Goal: Transaction & Acquisition: Purchase product/service

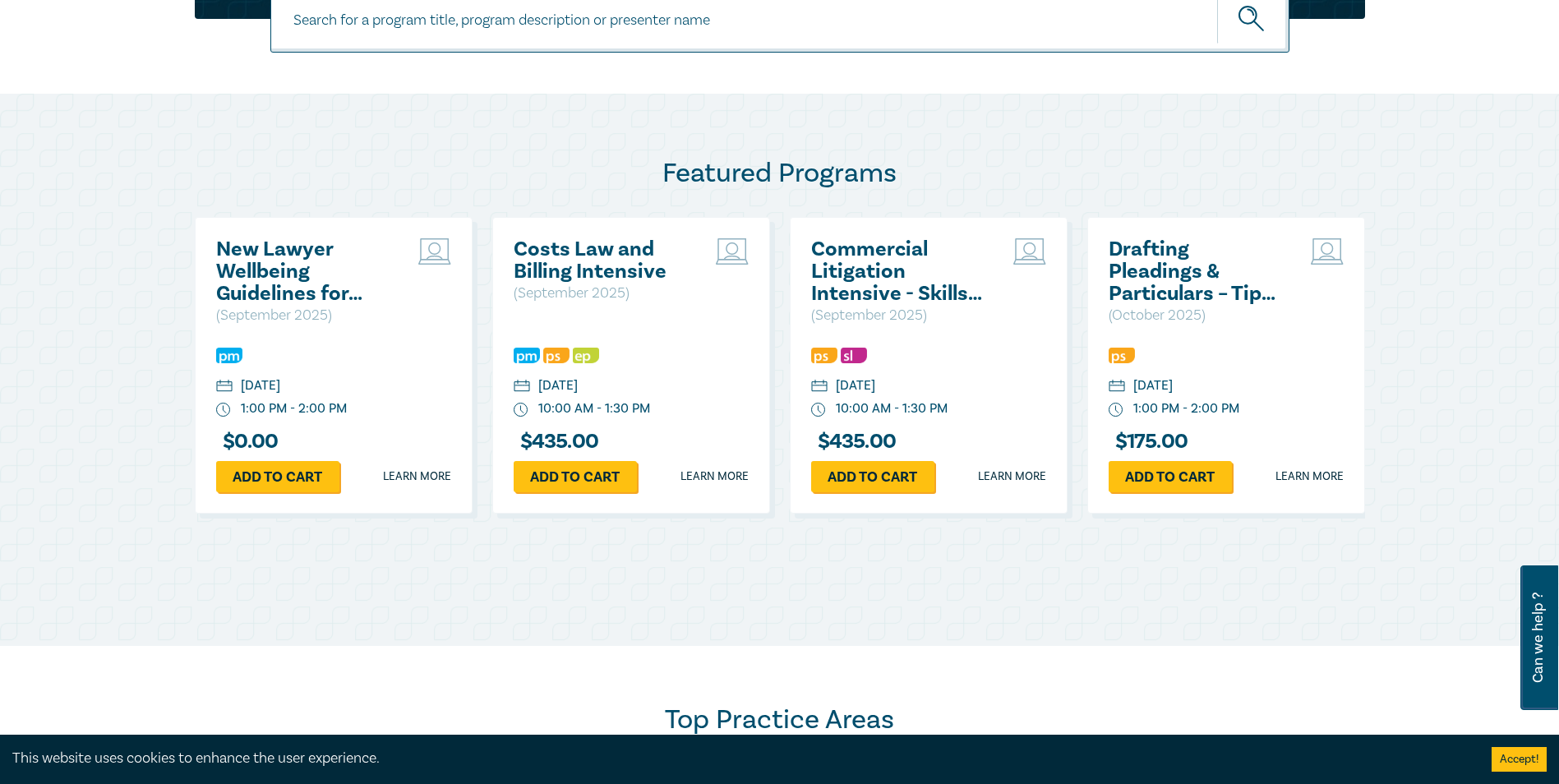
scroll to position [739, 0]
click at [278, 474] on link "Add to cart" at bounding box center [277, 476] width 123 height 32
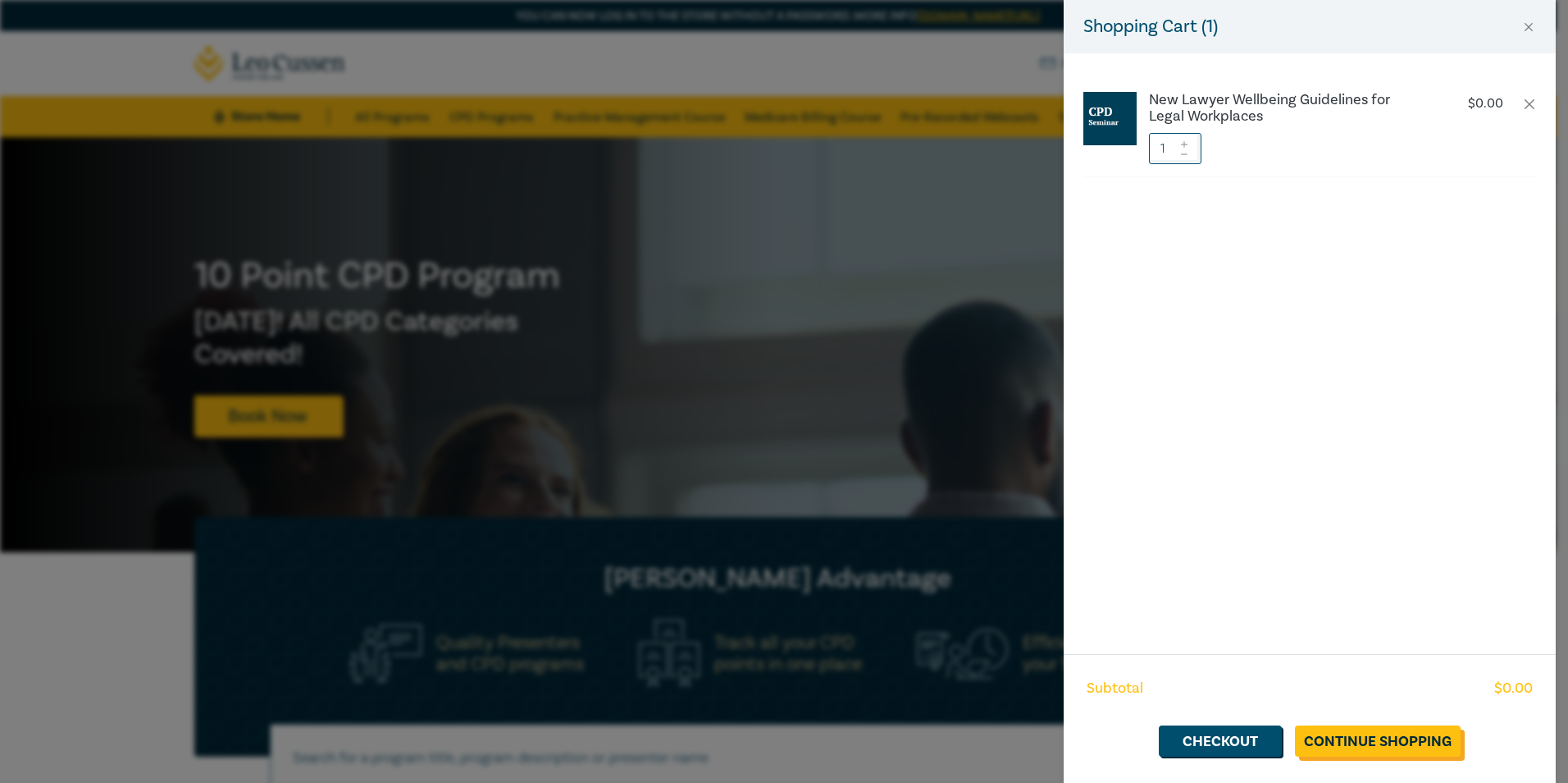
click at [1343, 752] on link "Continue Shopping" at bounding box center [1377, 740] width 166 height 31
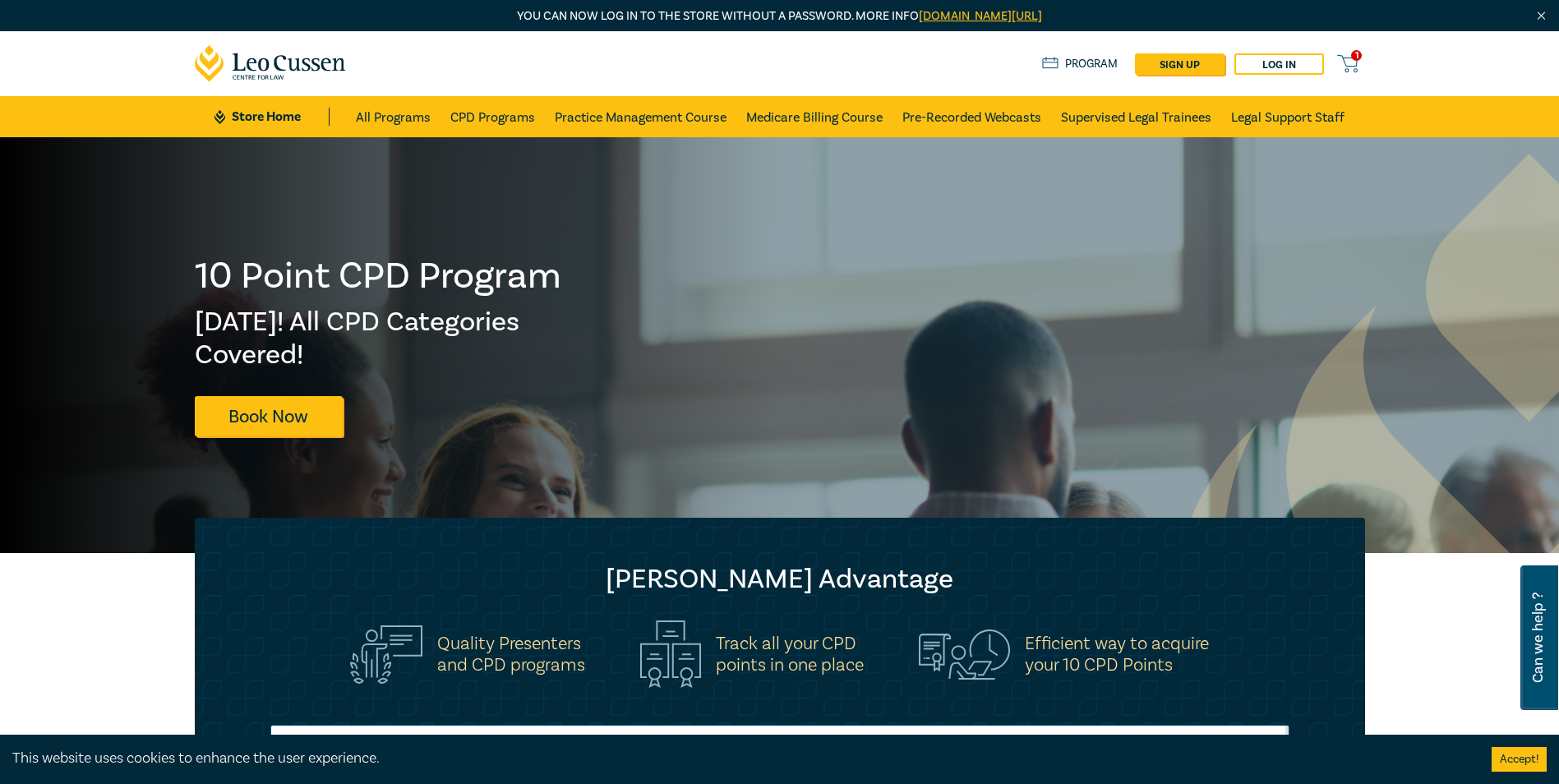
click at [1349, 63] on icon at bounding box center [1348, 64] width 21 height 21
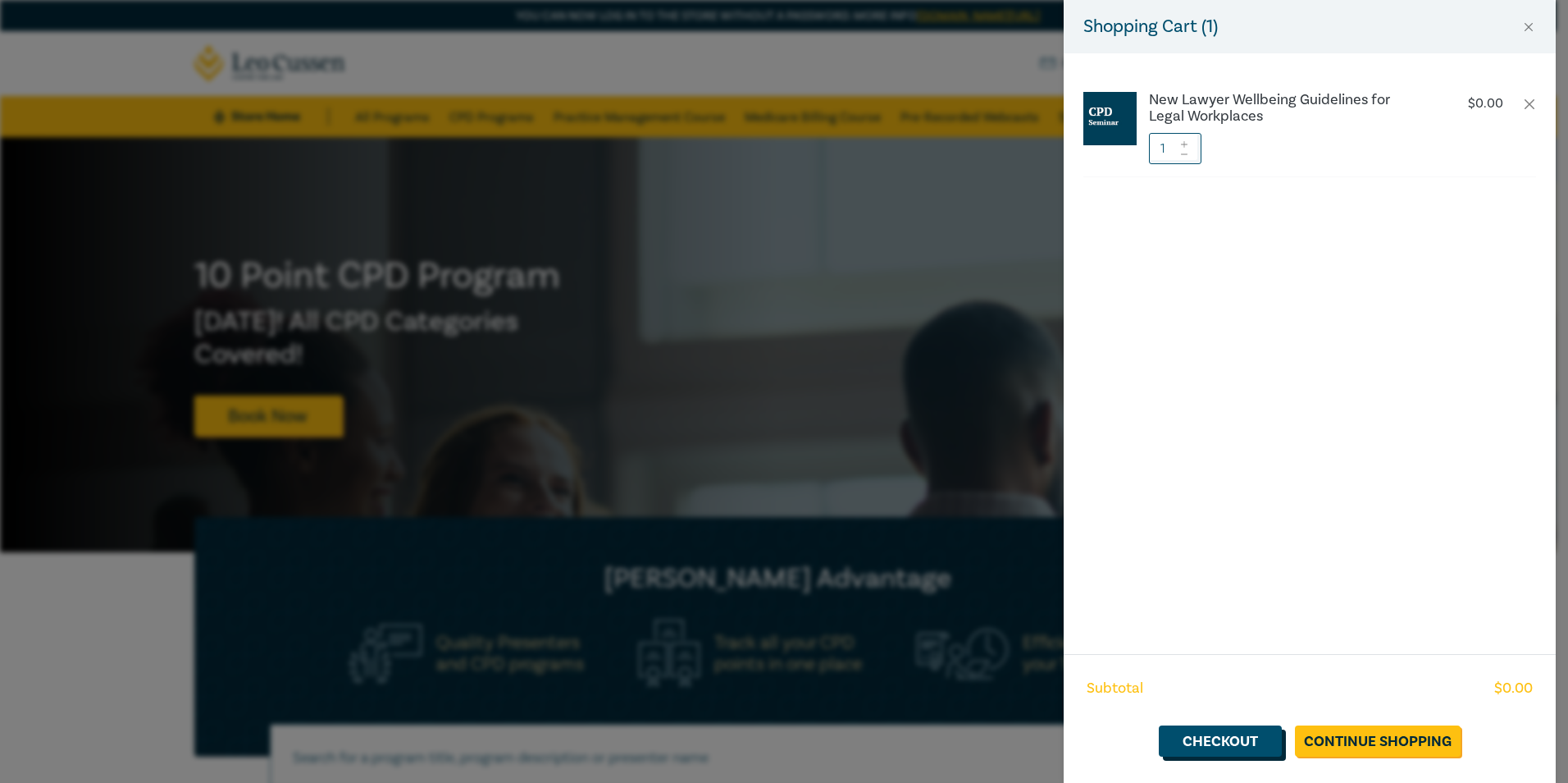
click at [1252, 741] on link "Checkout" at bounding box center [1219, 740] width 123 height 31
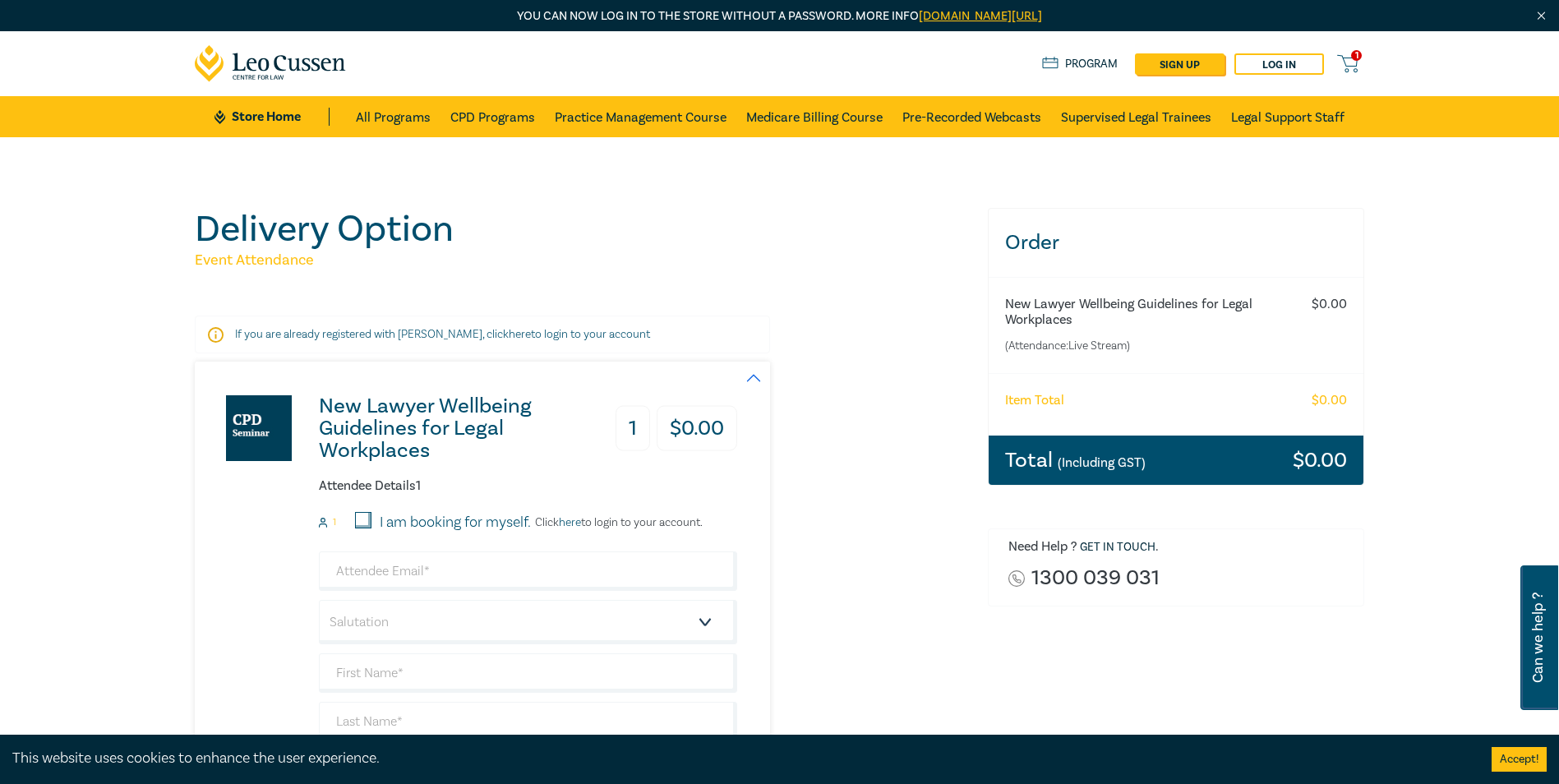
click at [368, 518] on input "I am booking for myself." at bounding box center [363, 519] width 16 height 16
checkbox input "true"
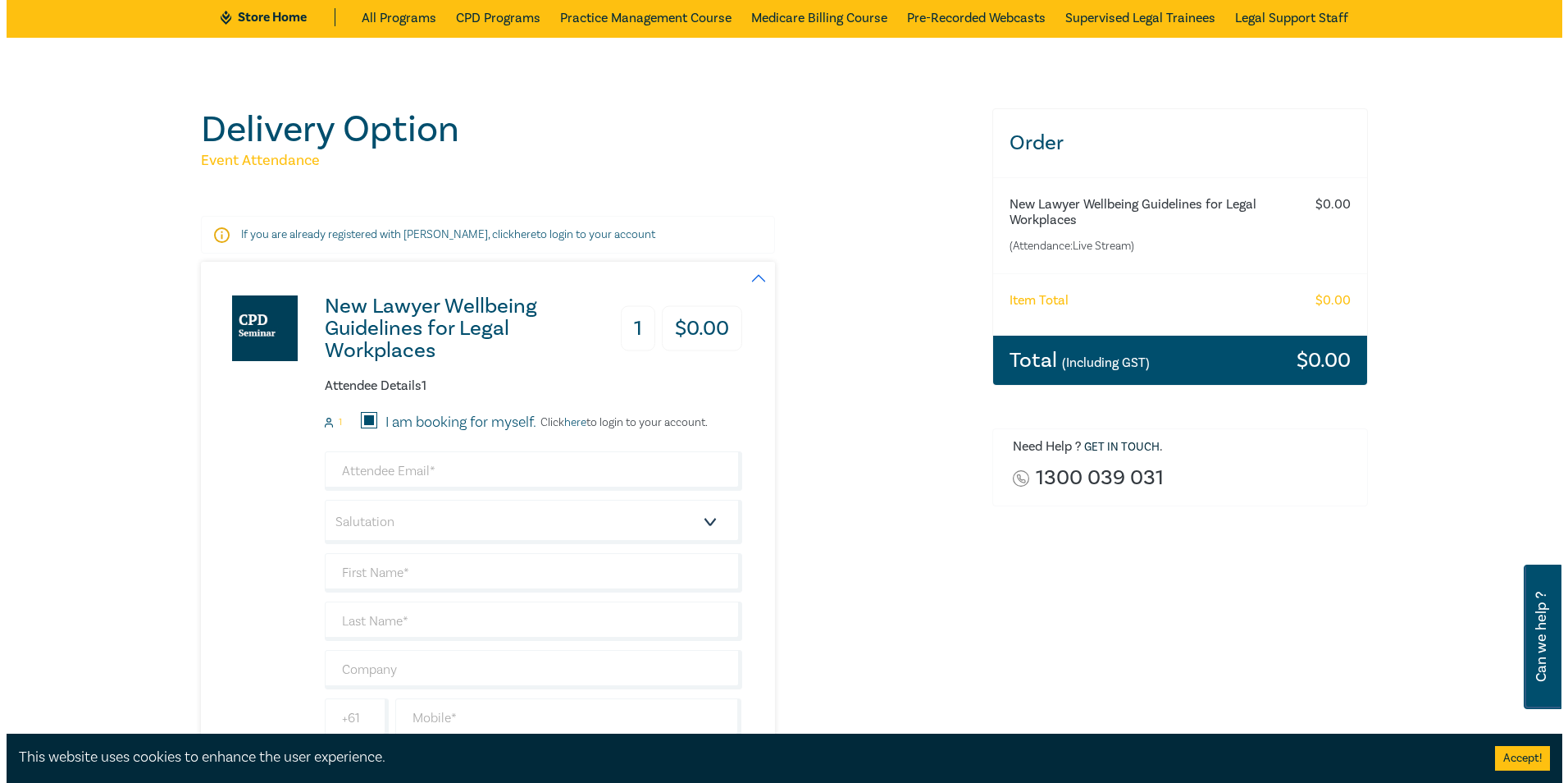
scroll to position [164, 0]
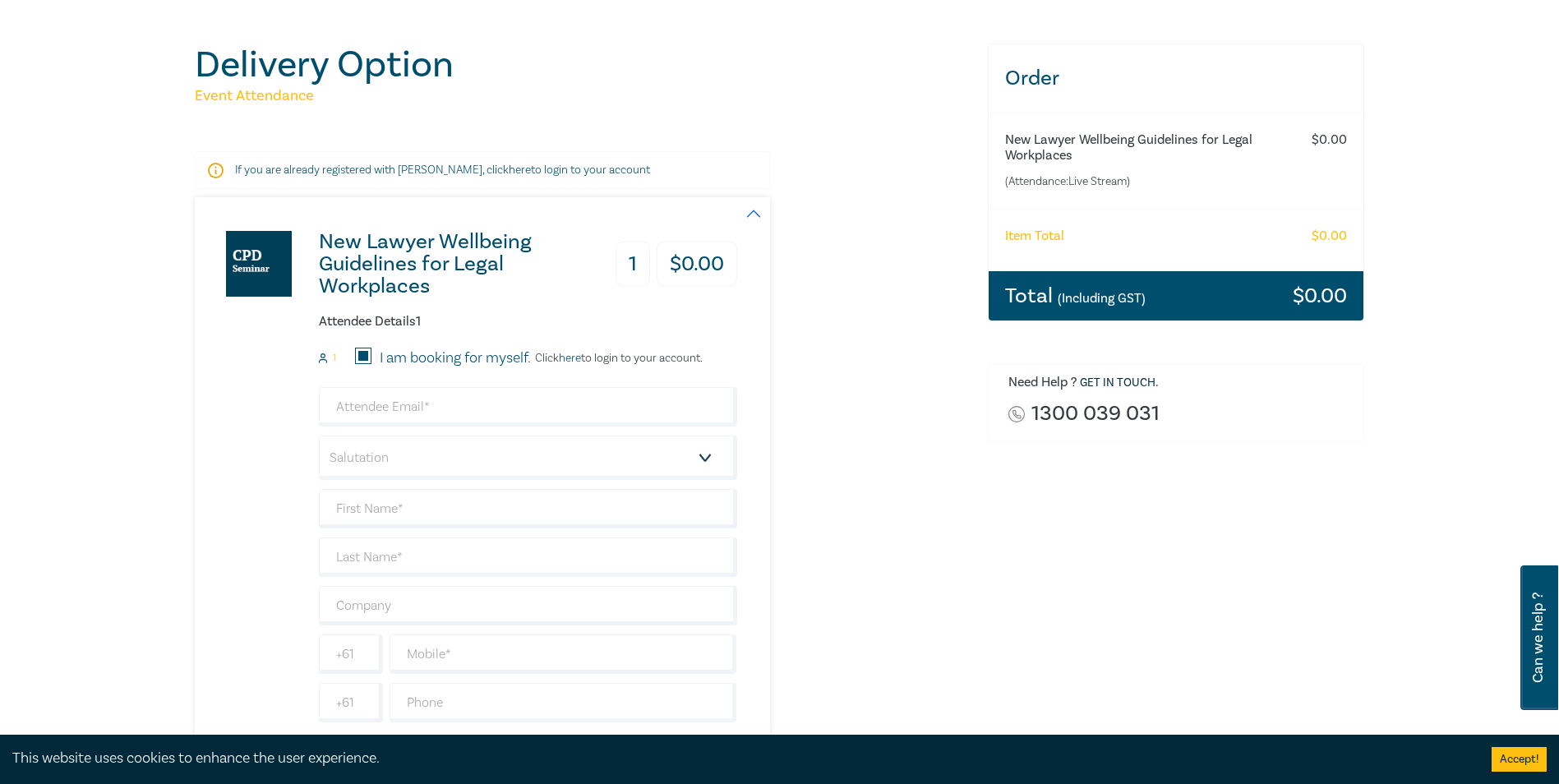
click at [568, 355] on link "here" at bounding box center [569, 357] width 22 height 14
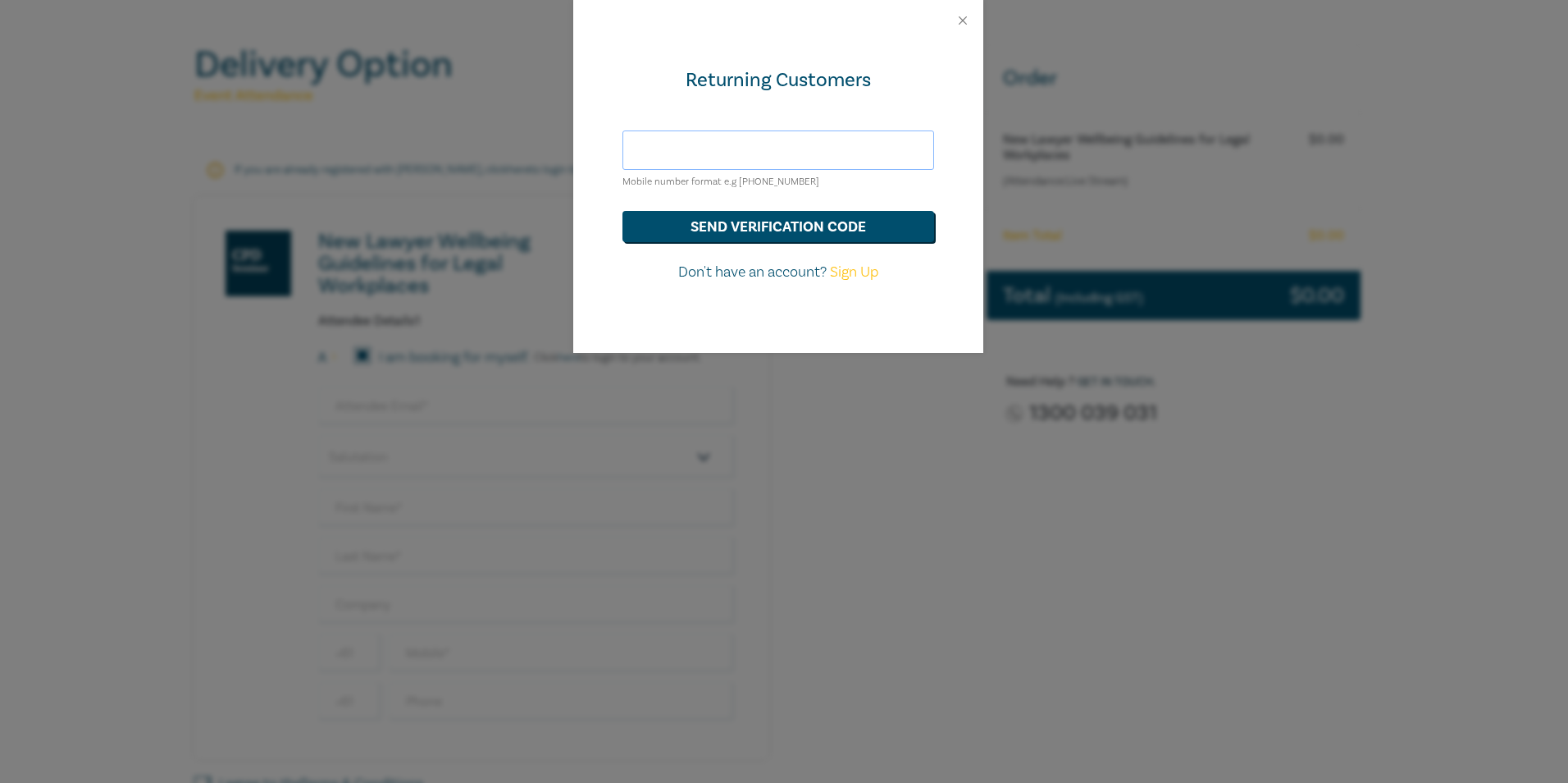
click at [780, 160] on input "text" at bounding box center [778, 150] width 312 height 39
type input "celia.crimi@knowmore.org.au"
click at [771, 227] on button "send verification code" at bounding box center [778, 226] width 312 height 31
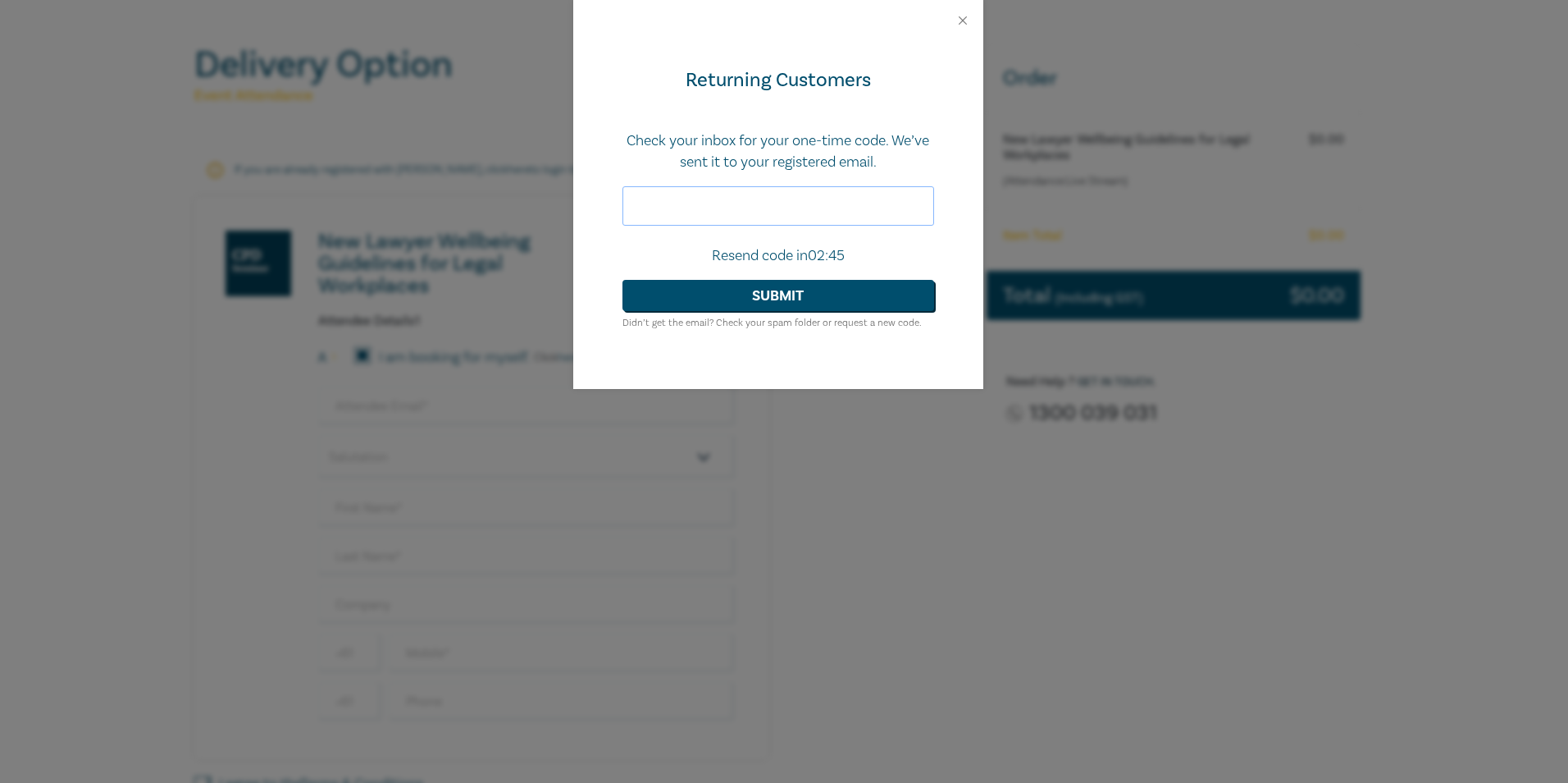
paste input "392275"
type input "392275"
click at [744, 301] on button "Submit" at bounding box center [778, 295] width 312 height 31
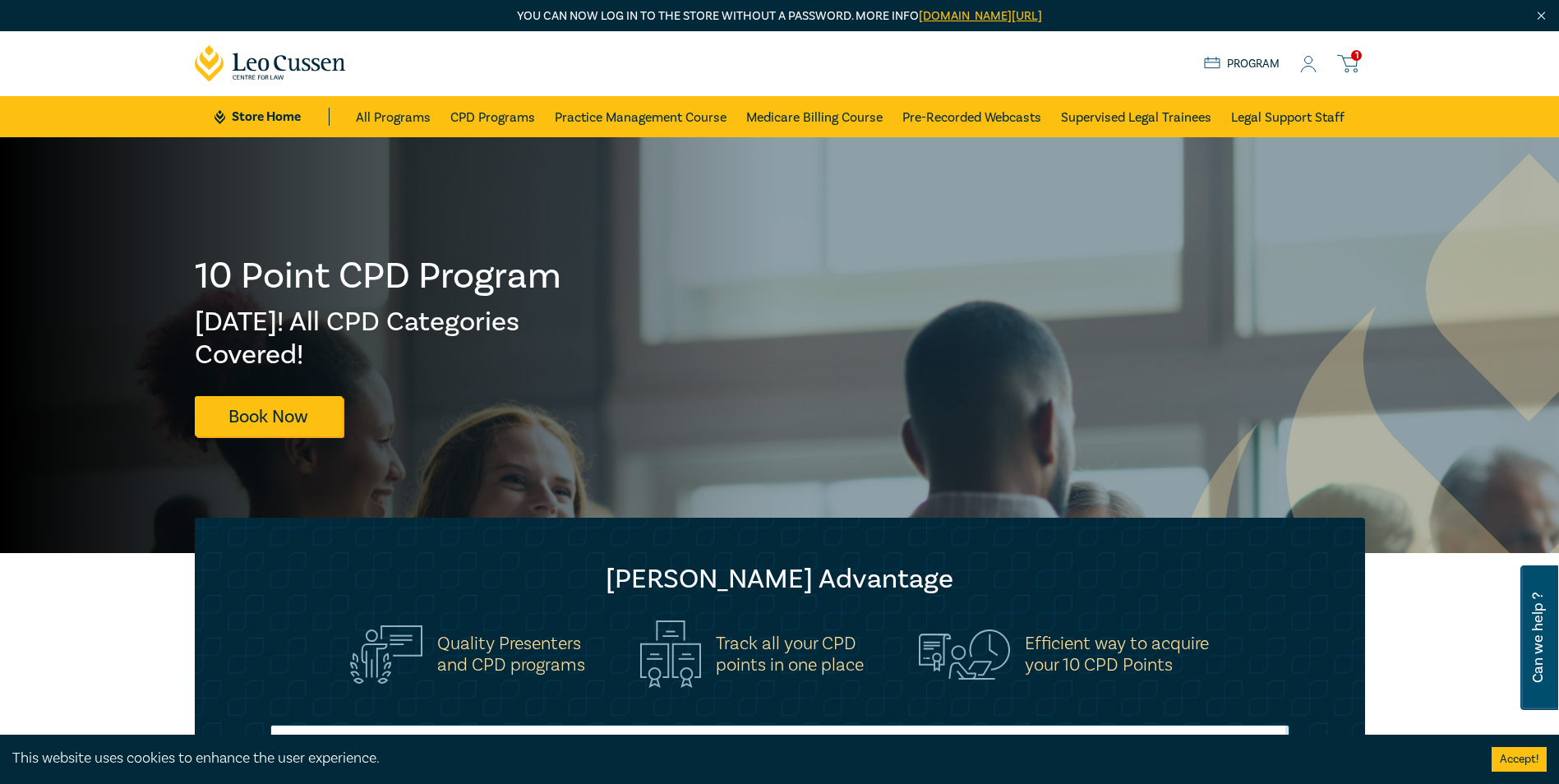
click at [1352, 54] on span "1" at bounding box center [1356, 54] width 11 height 11
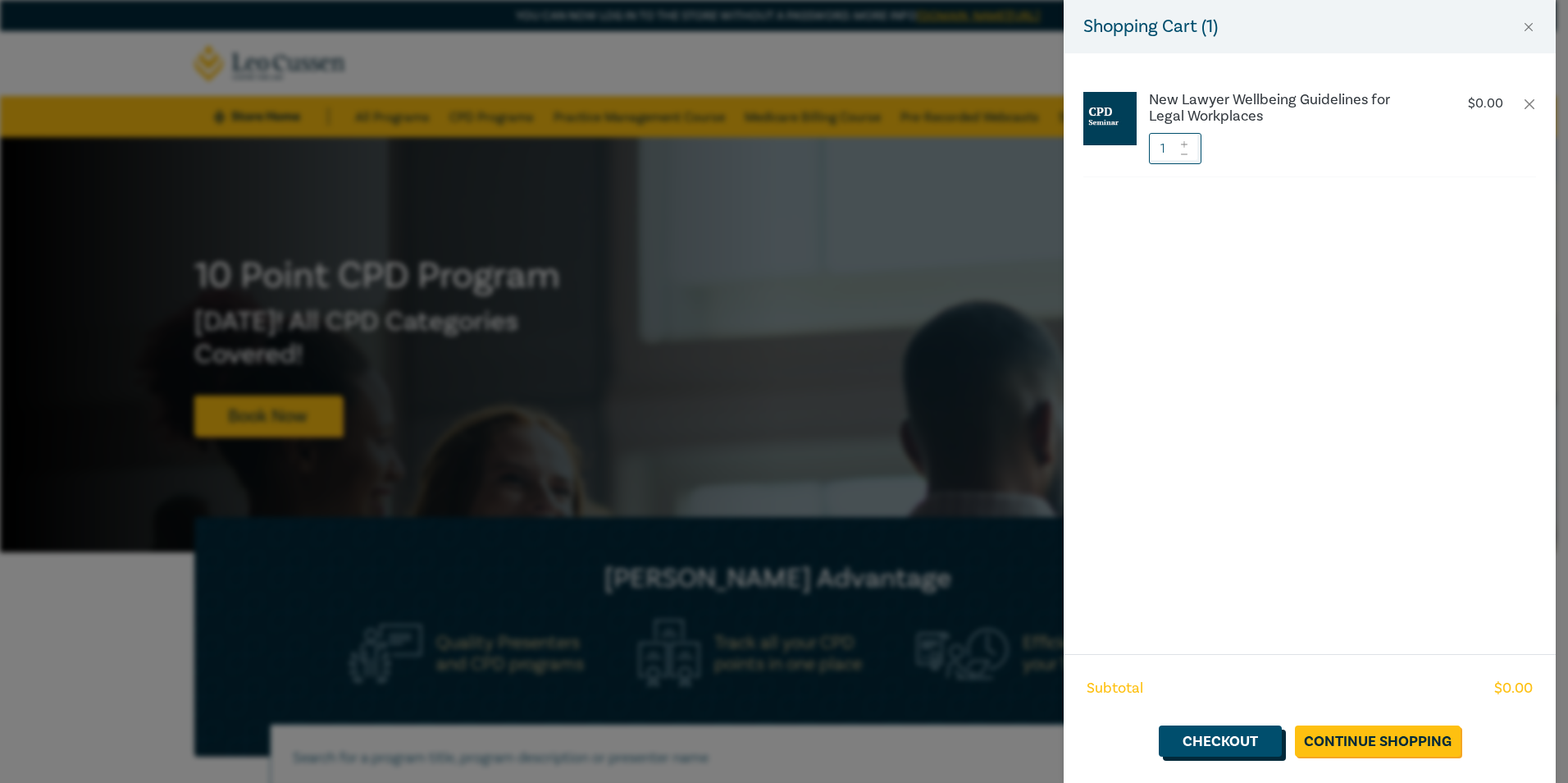
click at [1244, 745] on link "Checkout" at bounding box center [1219, 740] width 123 height 31
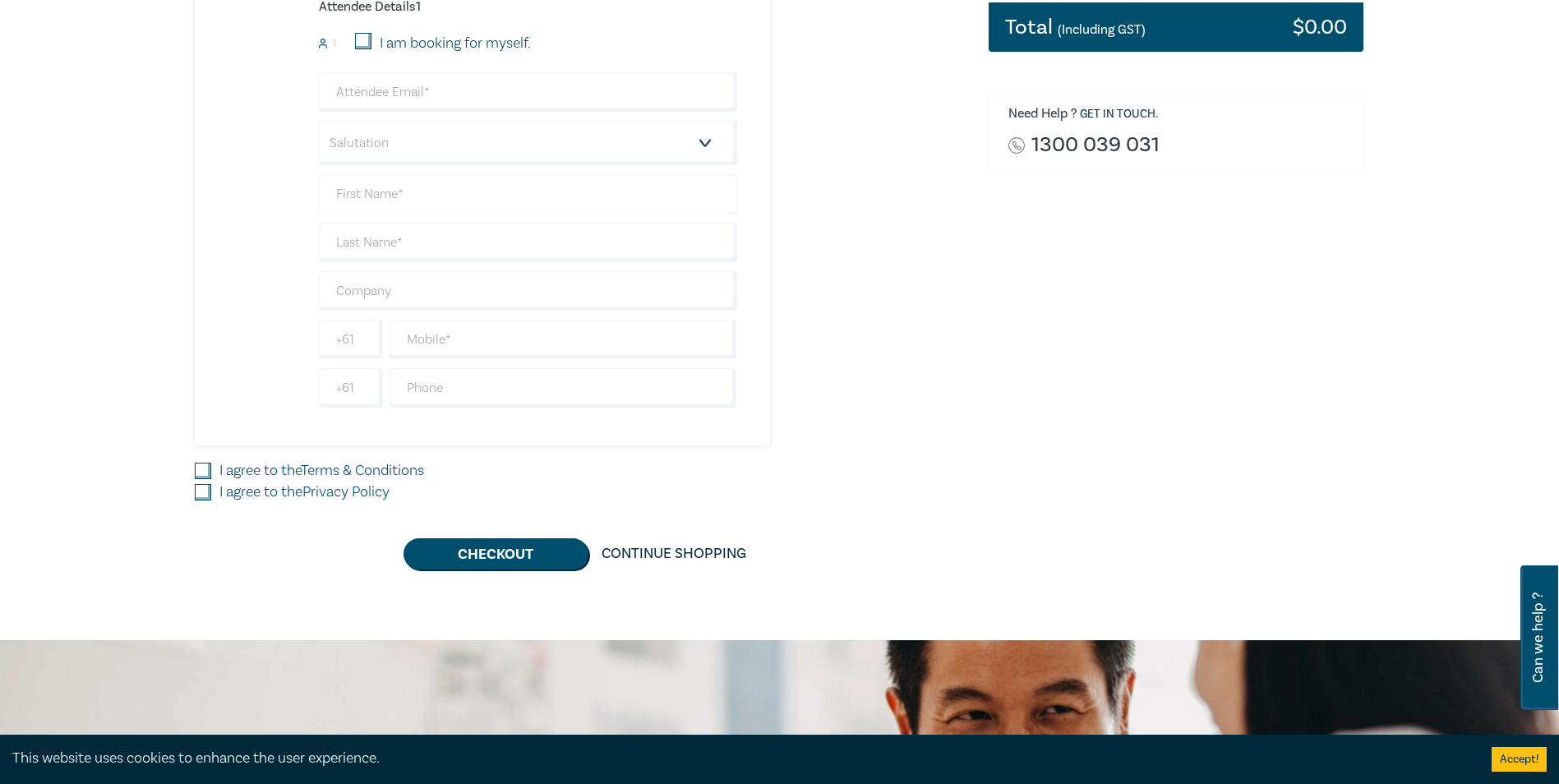
scroll to position [246, 0]
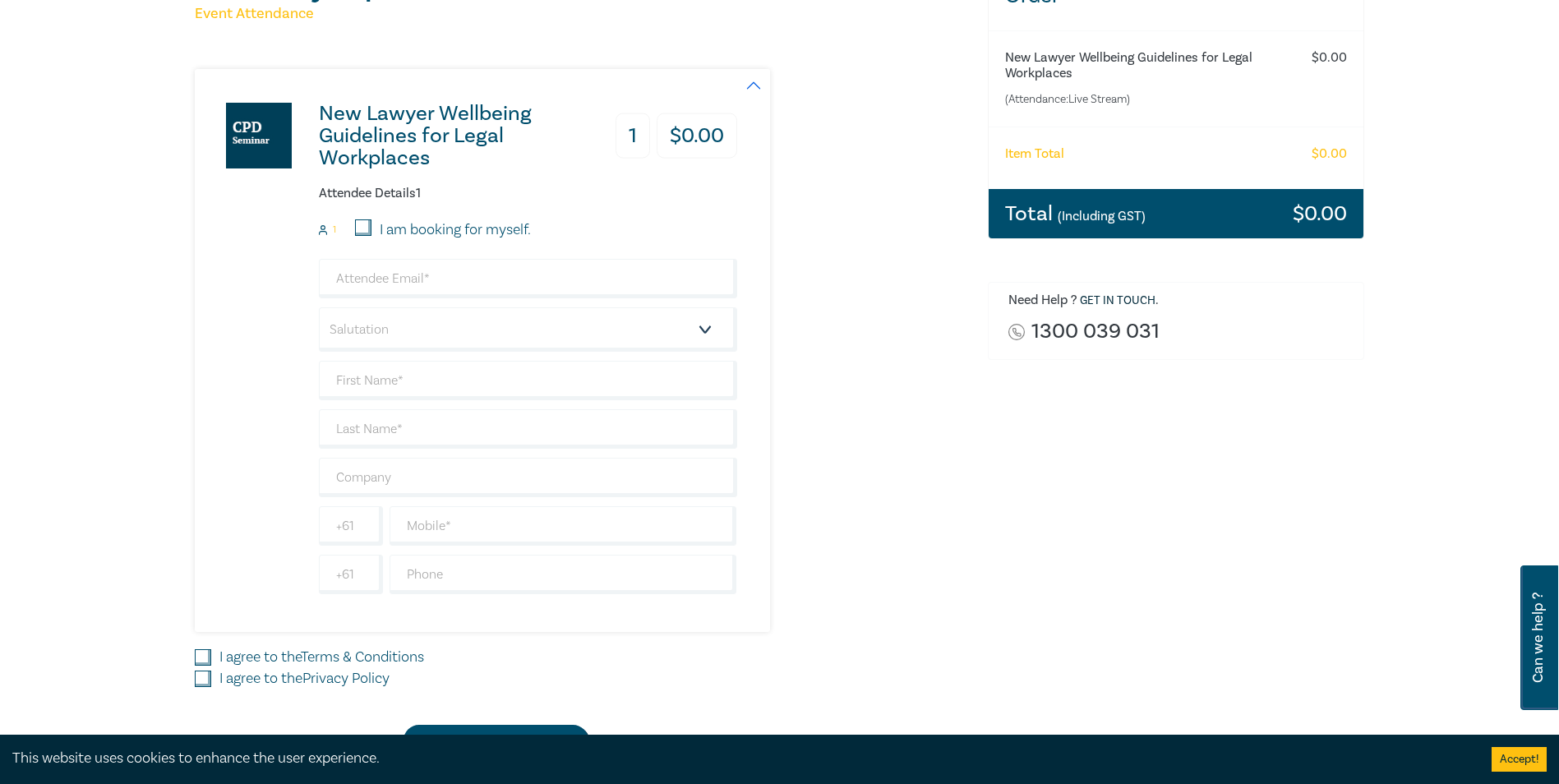
click at [354, 218] on div "Attendee Details 1 1 I am booking for myself. Salutation Mr. Mrs. Ms. Miss Dr. …" at bounding box center [528, 390] width 418 height 409
click at [372, 229] on input "I am booking for myself." at bounding box center [363, 227] width 16 height 16
checkbox input "true"
type input "celia.crimi@knowmore.org.au"
type input "[PERSON_NAME]"
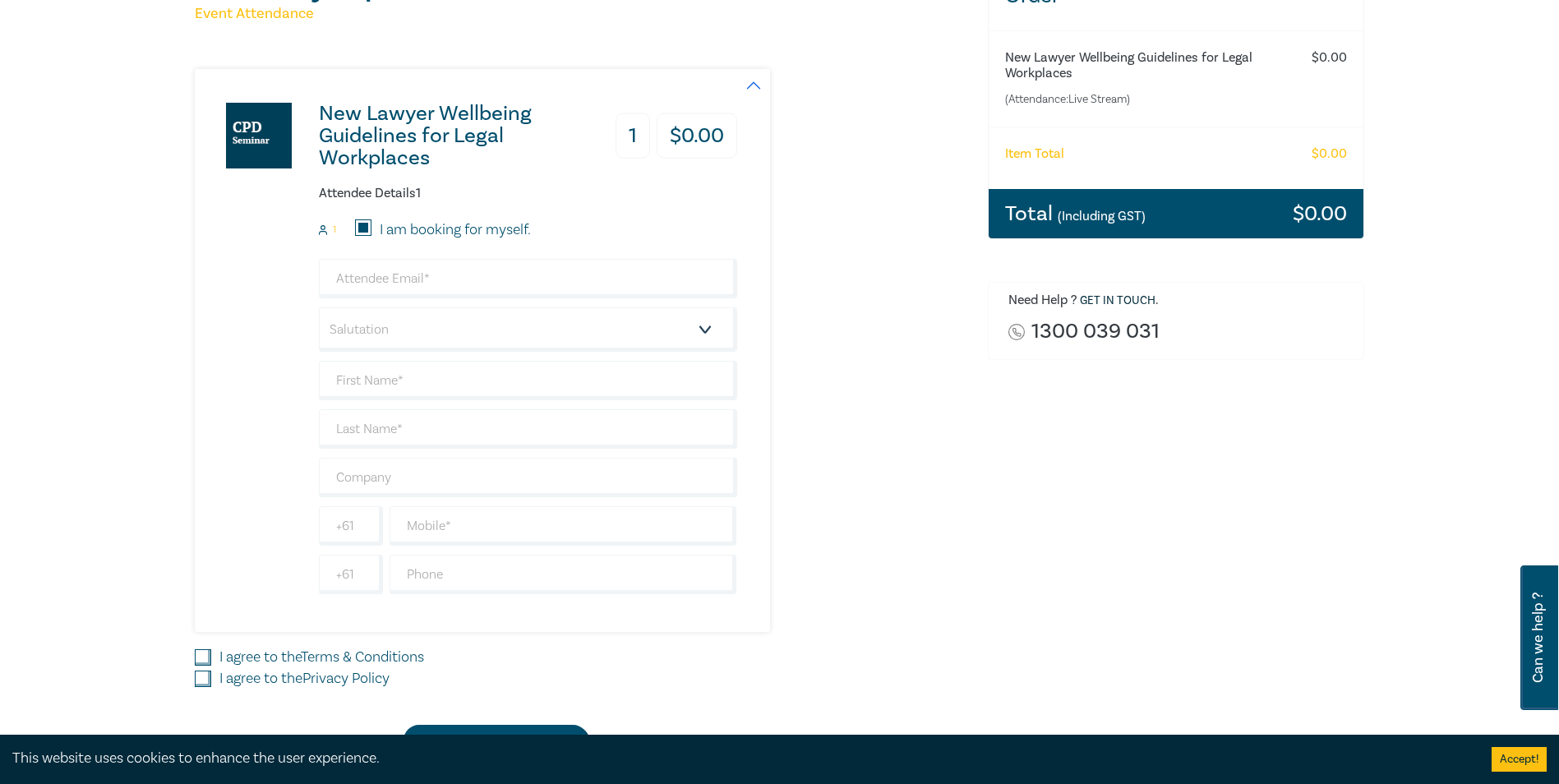
type input "[PERSON_NAME]"
type input "435452457"
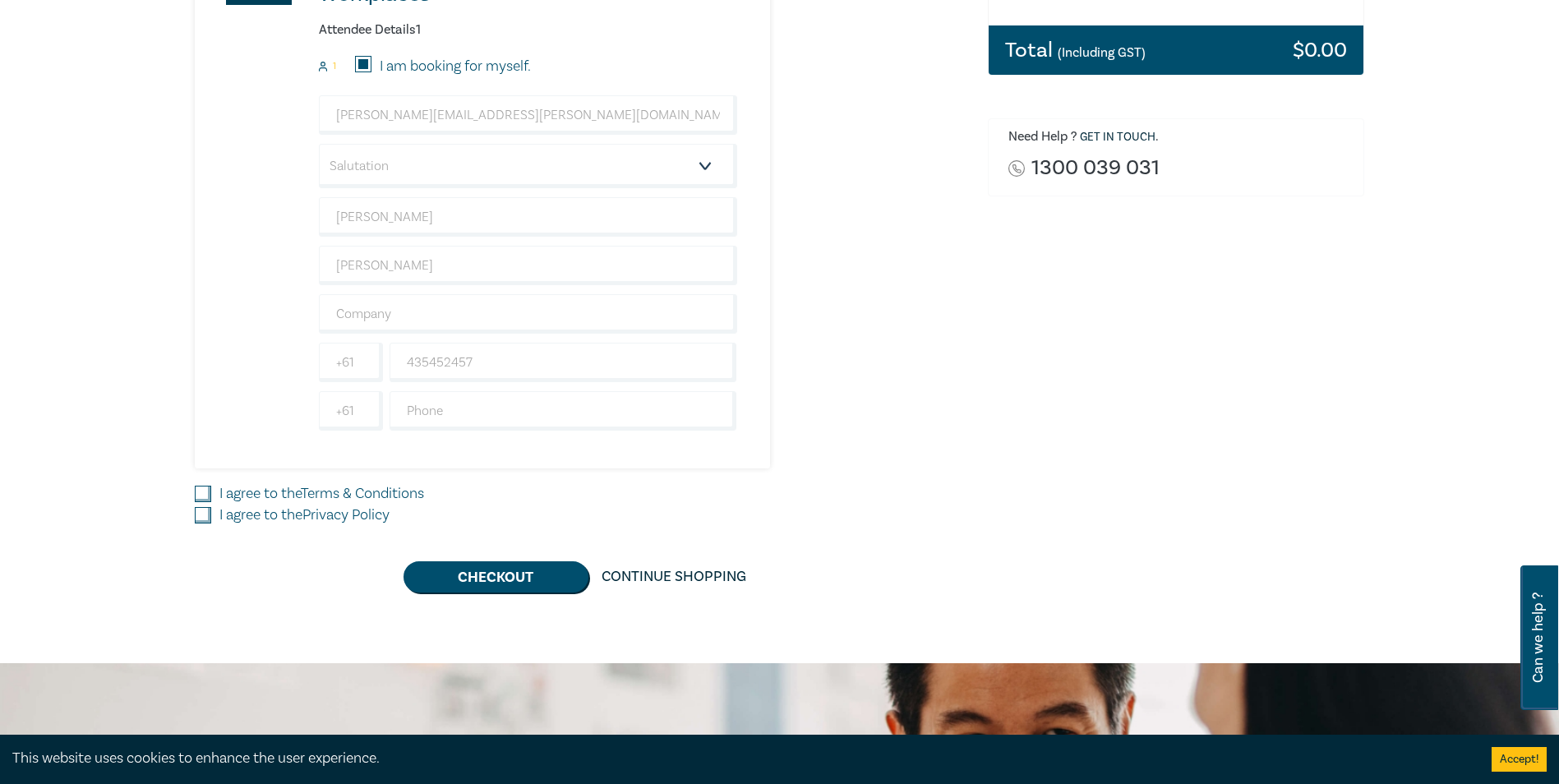
scroll to position [411, 0]
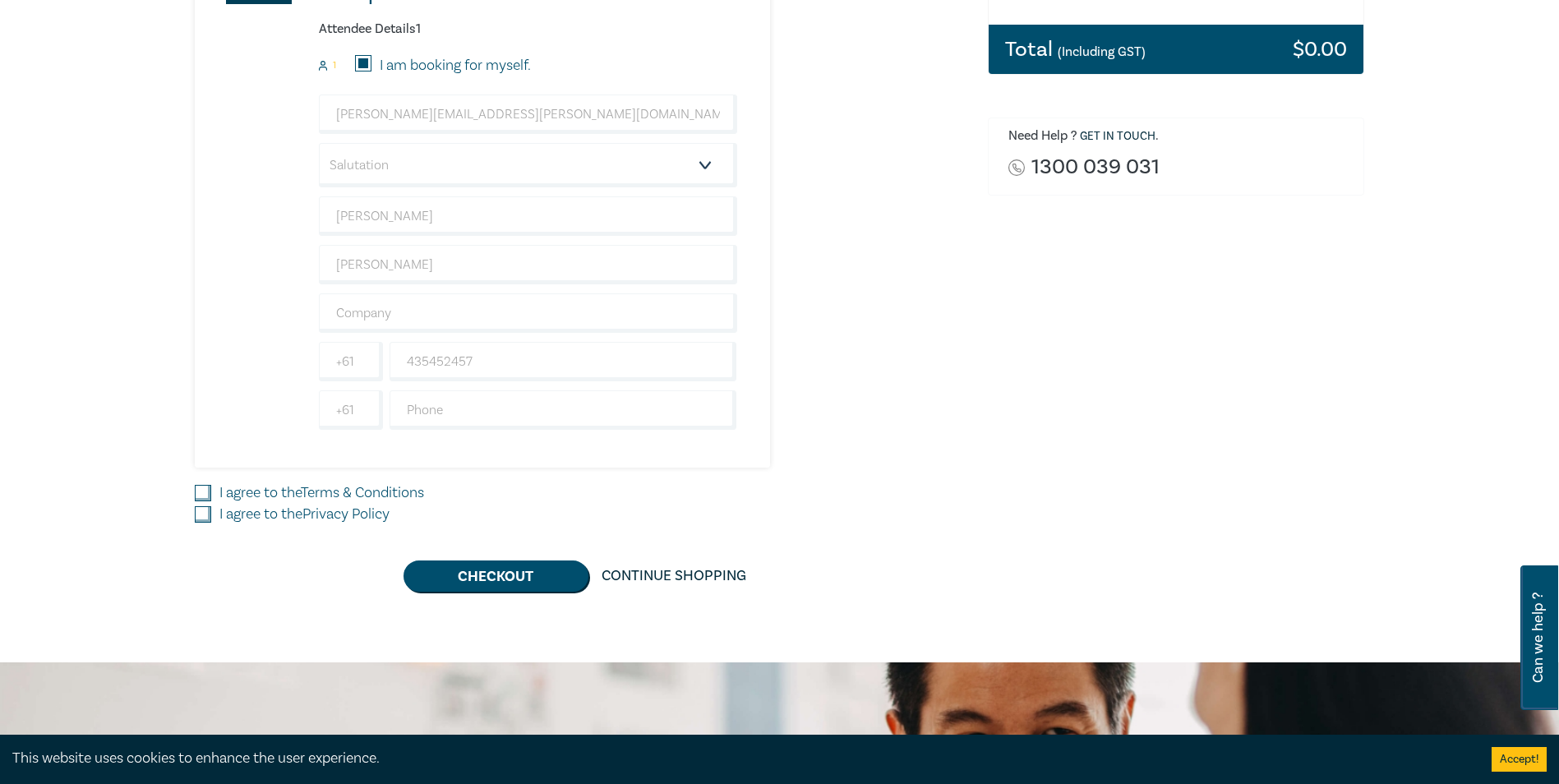
click at [197, 485] on input "I agree to the Terms & Conditions" at bounding box center [203, 493] width 16 height 16
checkbox input "true"
click at [202, 512] on input "I agree to the Privacy Policy" at bounding box center [203, 514] width 16 height 16
checkbox input "true"
click at [442, 569] on button "Checkout" at bounding box center [496, 576] width 185 height 32
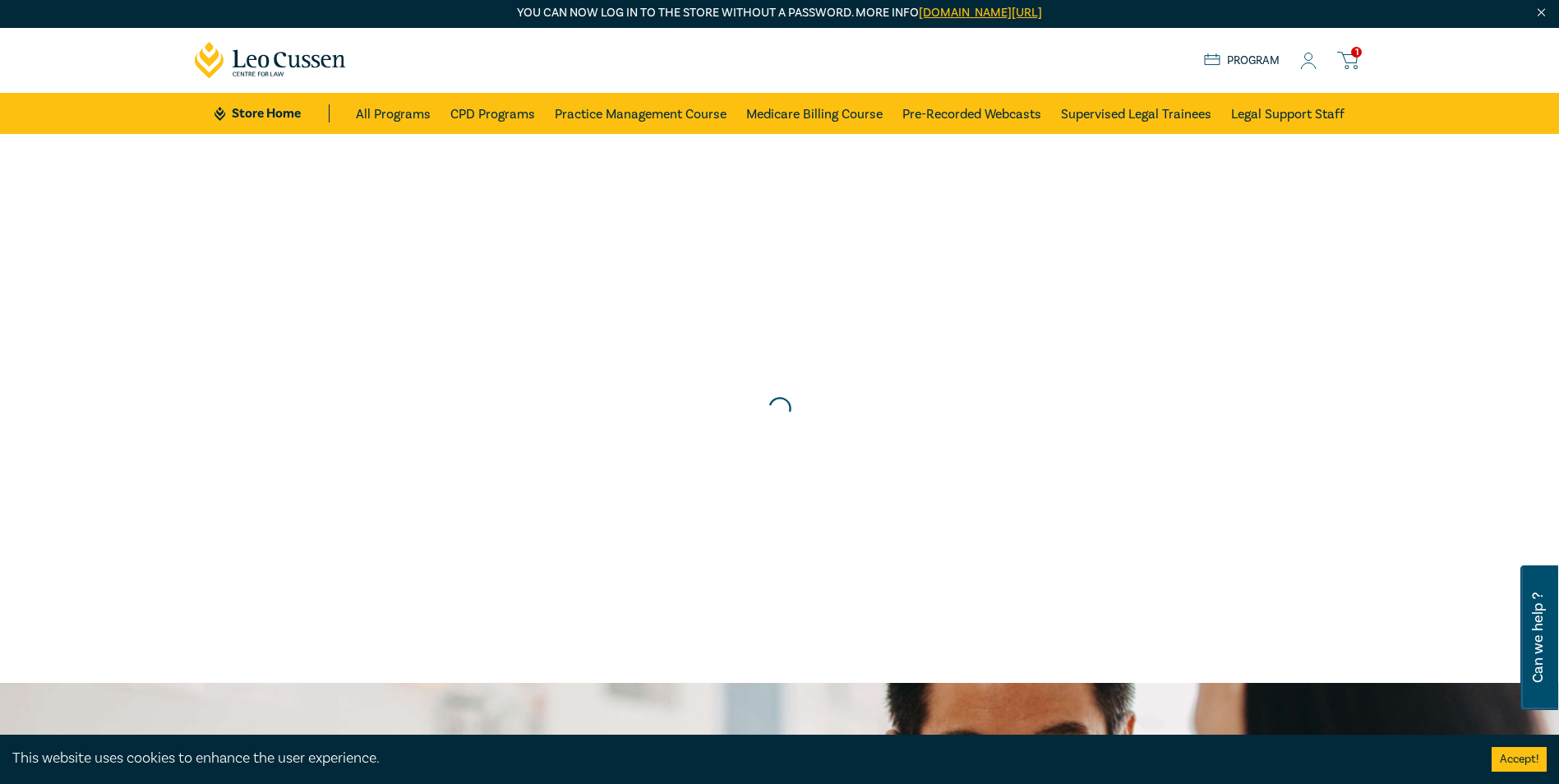
scroll to position [0, 0]
